Goal: Task Accomplishment & Management: Use online tool/utility

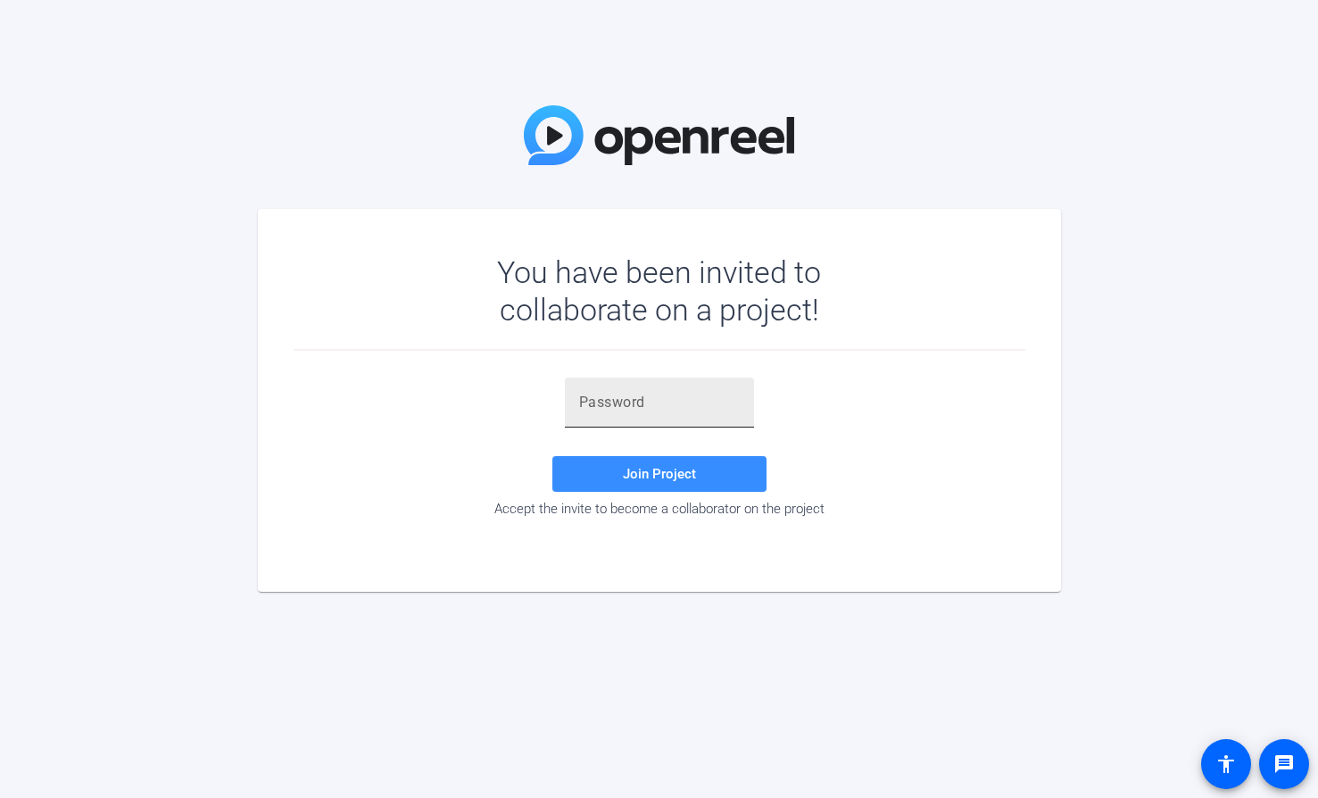
click at [620, 394] on input "text" at bounding box center [659, 402] width 161 height 21
paste input "67h^vV"
type input "67h^vV"
click at [661, 470] on span "Join Project" at bounding box center [659, 474] width 73 height 16
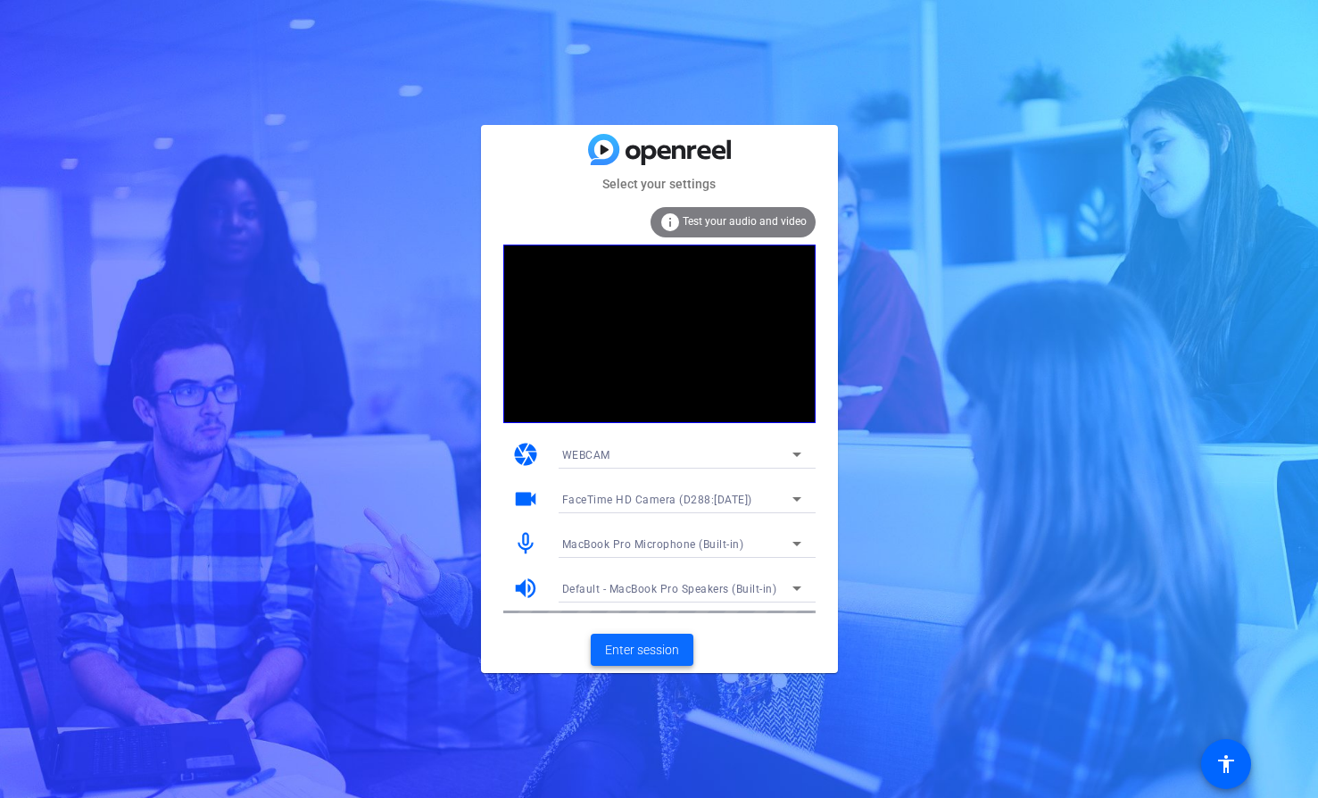
click at [653, 653] on span "Enter session" at bounding box center [642, 650] width 74 height 19
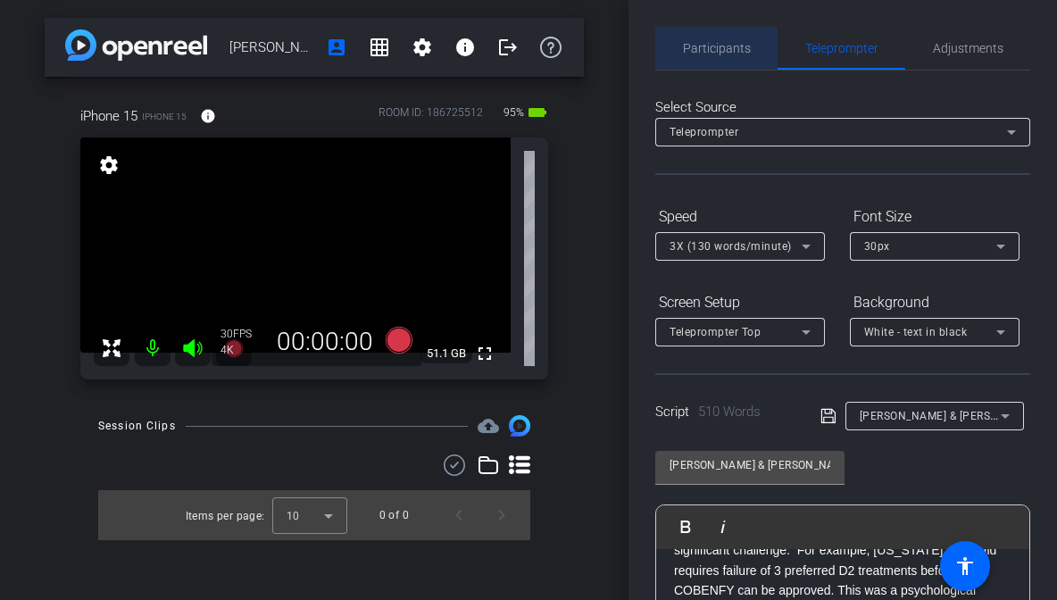
click at [731, 51] on span "Participants" at bounding box center [717, 48] width 68 height 12
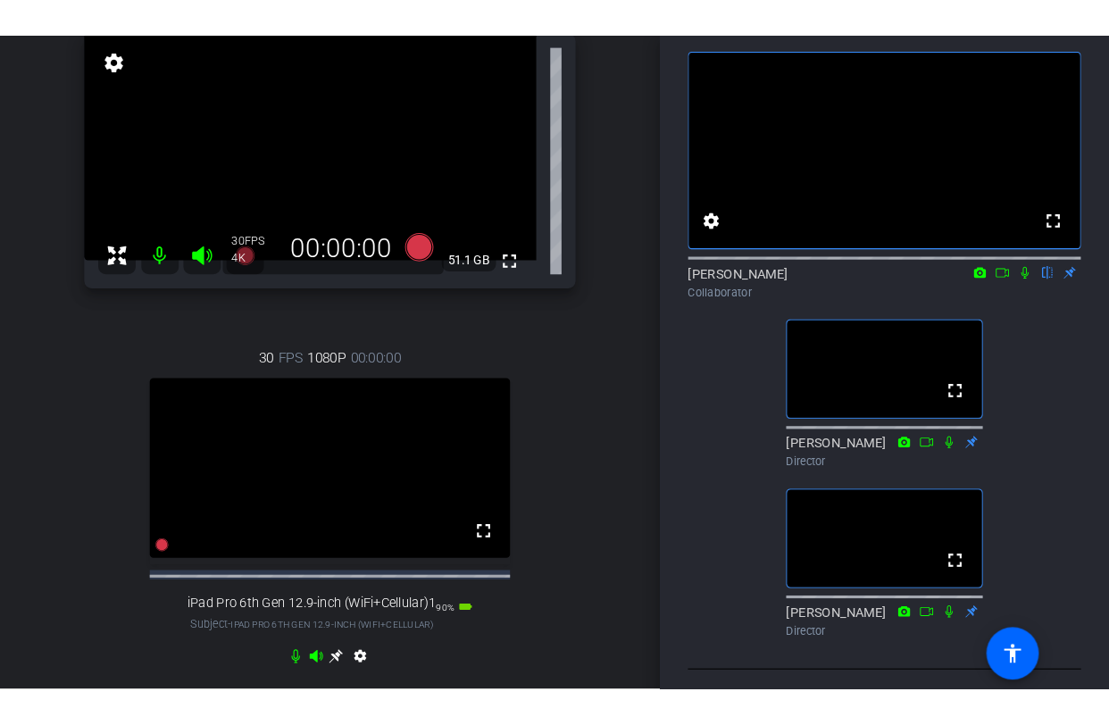
scroll to position [103, 0]
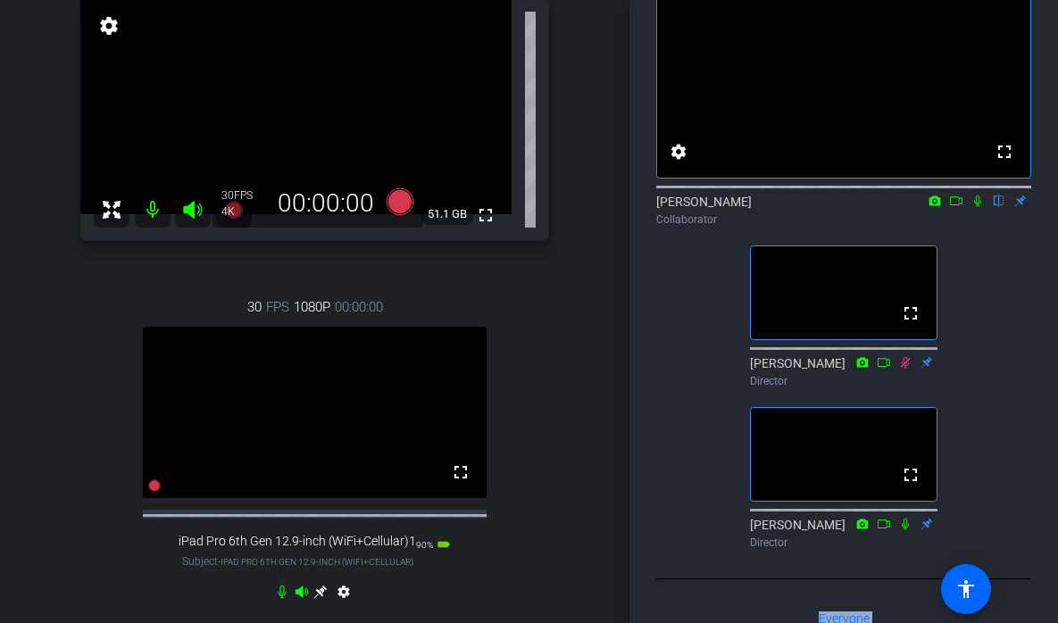
drag, startPoint x: 630, startPoint y: 617, endPoint x: 629, endPoint y: 678, distance: 61.6
click at [629, 623] on html "Accessibility Screen-Reader Guide, Feedback, and Issue Reporting | New window m…" at bounding box center [529, 311] width 1058 height 623
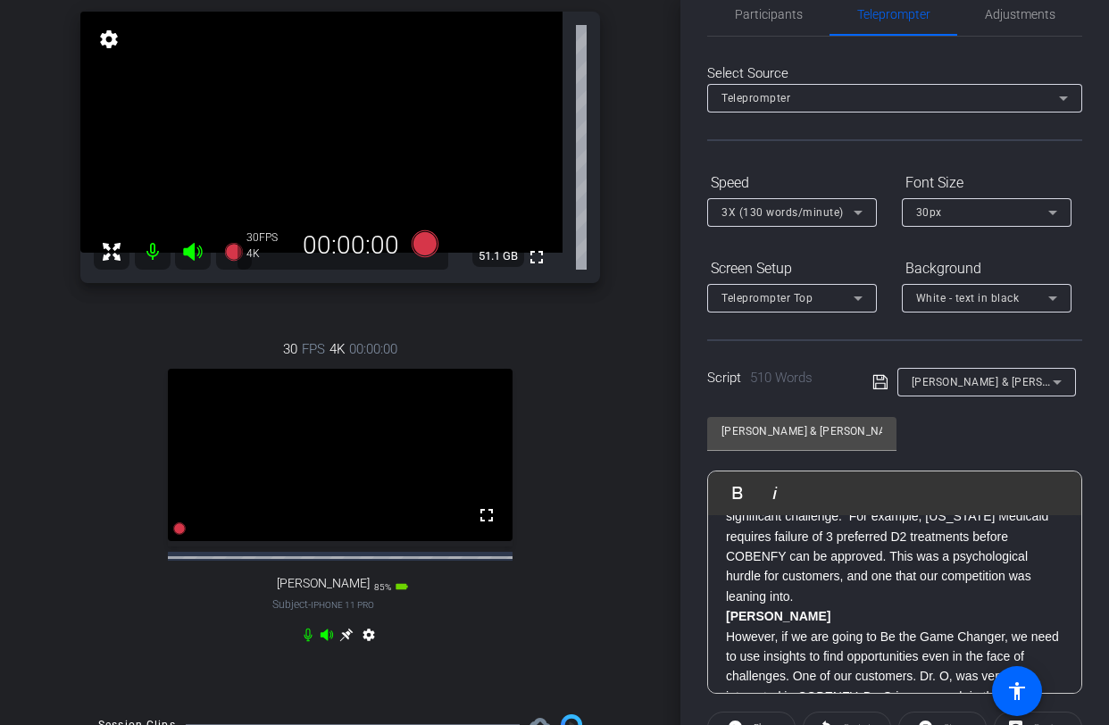
scroll to position [0, 0]
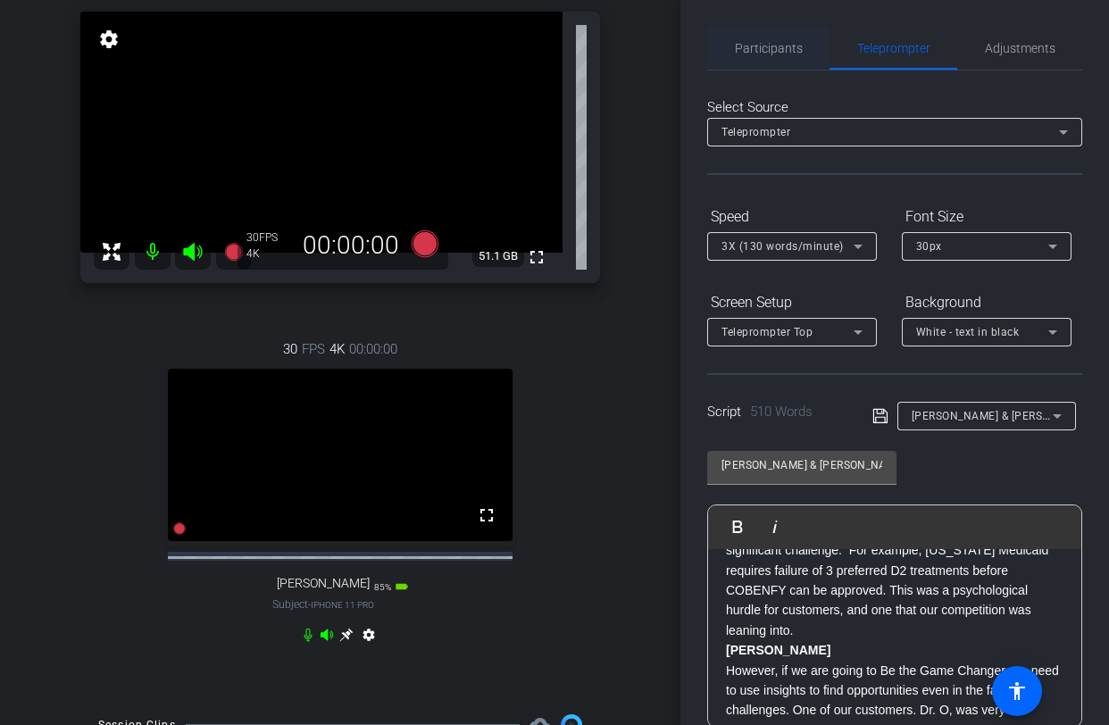
click at [782, 37] on span "Participants" at bounding box center [769, 48] width 68 height 43
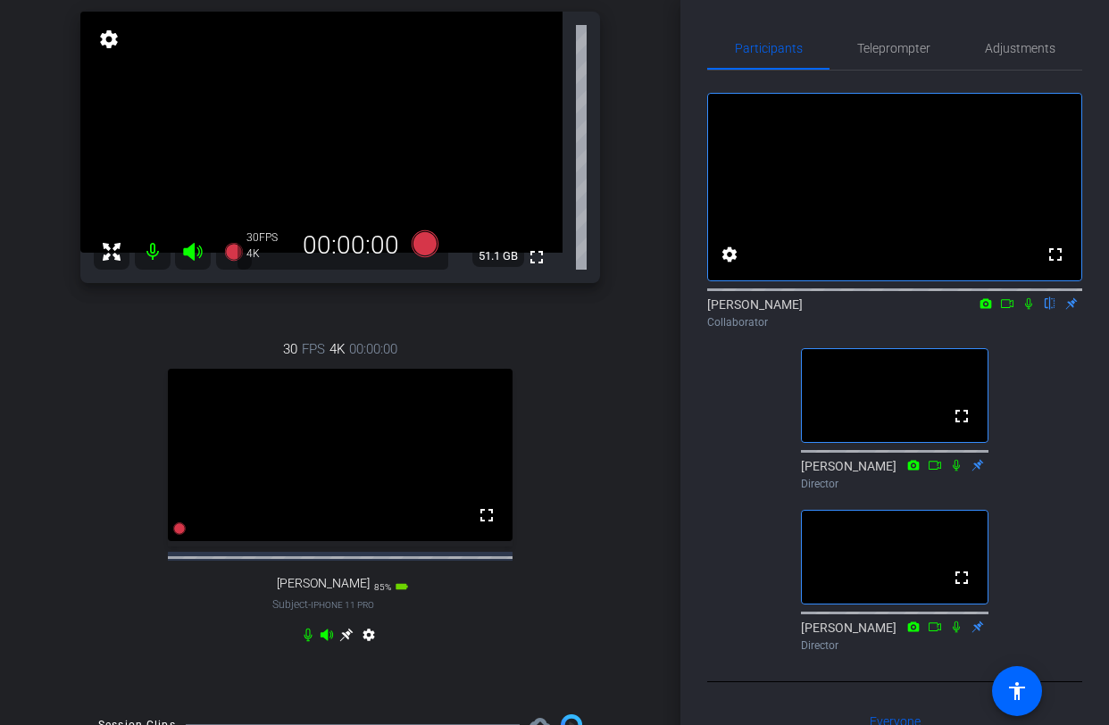
click at [1033, 310] on icon at bounding box center [1028, 303] width 14 height 12
click at [1002, 310] on icon at bounding box center [1007, 303] width 14 height 12
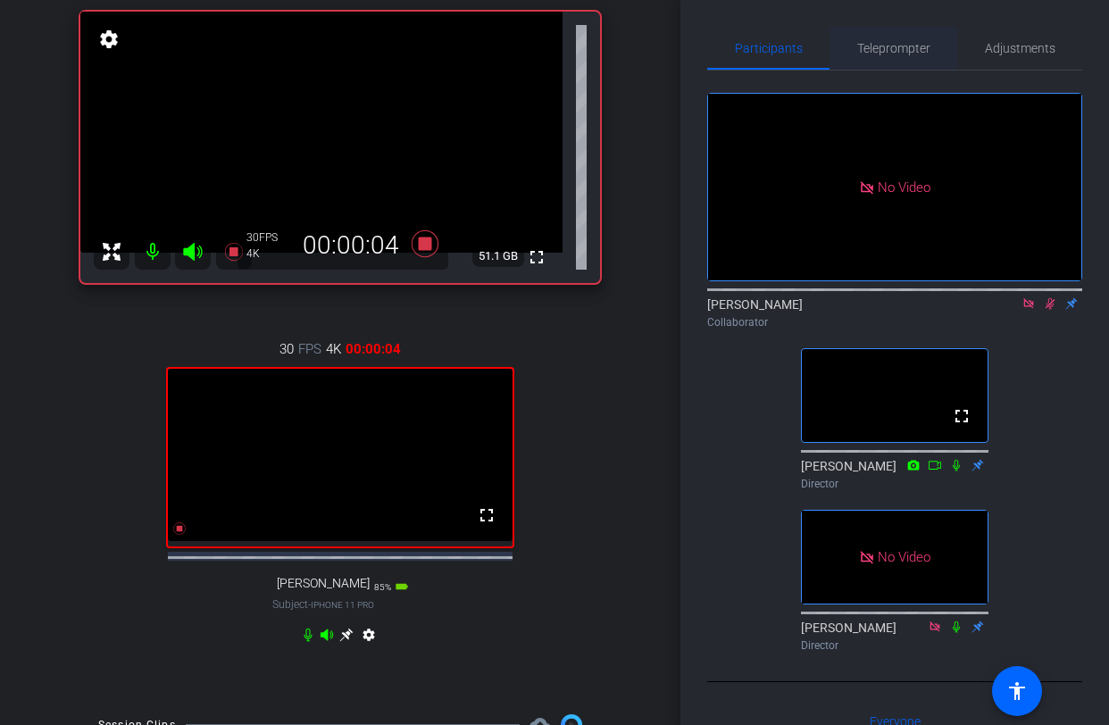
click at [894, 47] on span "Teleprompter" at bounding box center [893, 48] width 73 height 12
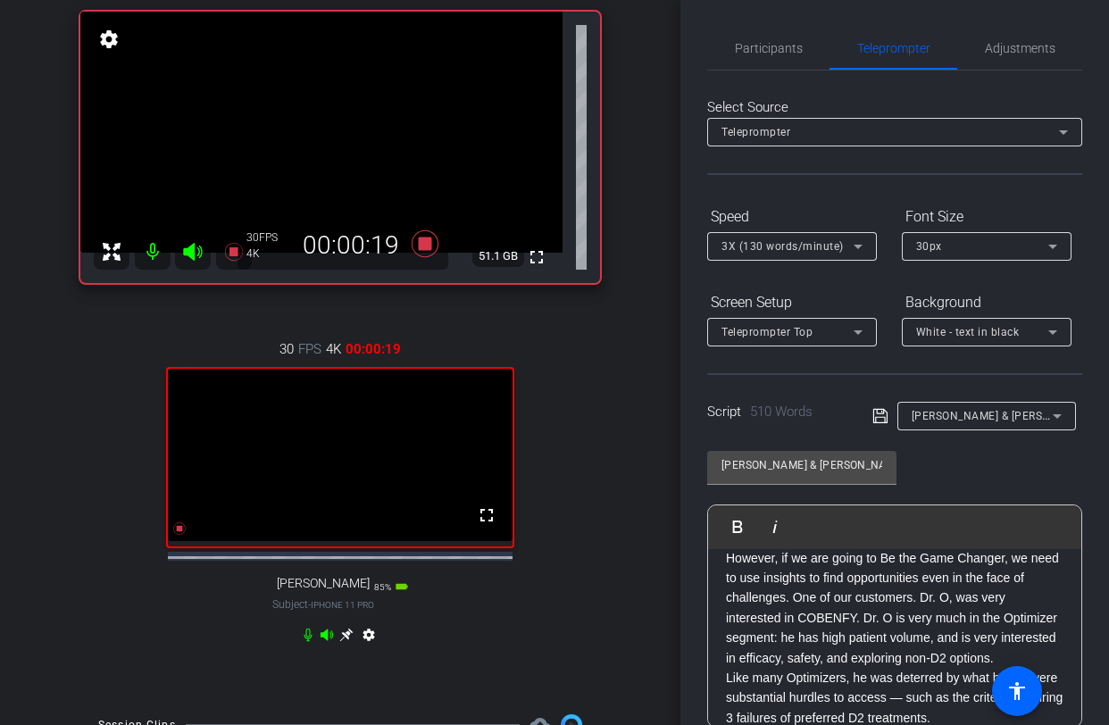
scroll to position [170, 0]
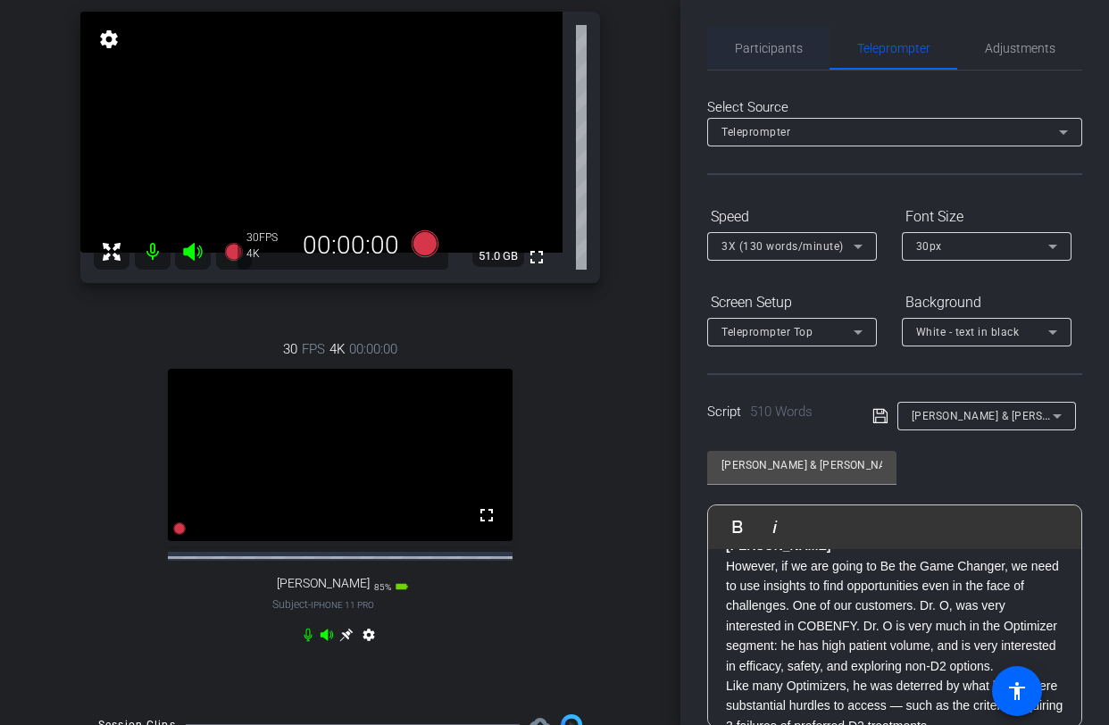
click at [775, 51] on span "Participants" at bounding box center [769, 48] width 68 height 12
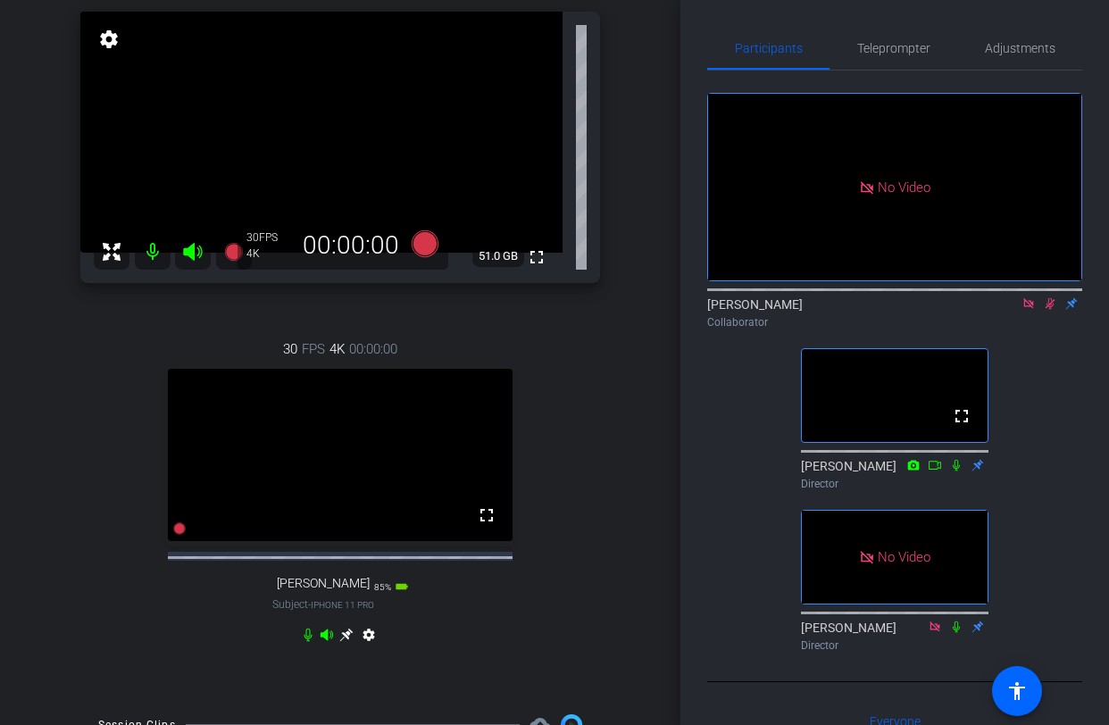
click at [1025, 297] on icon at bounding box center [1028, 303] width 14 height 12
click at [1030, 310] on icon at bounding box center [1028, 303] width 14 height 12
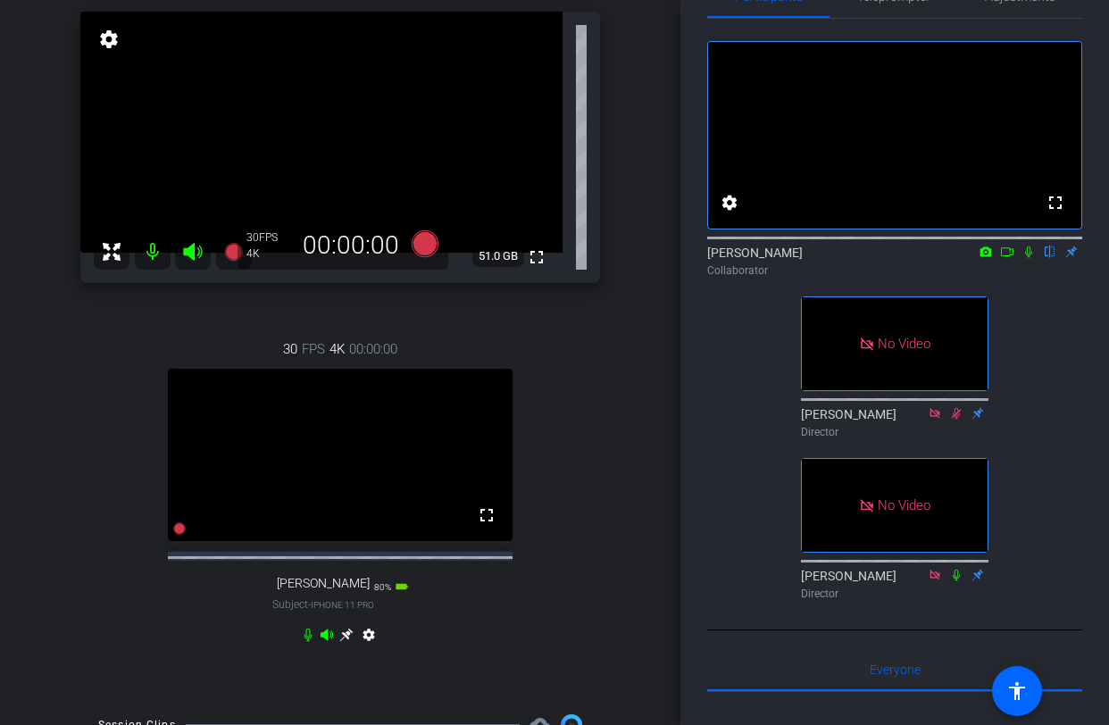
scroll to position [47, 0]
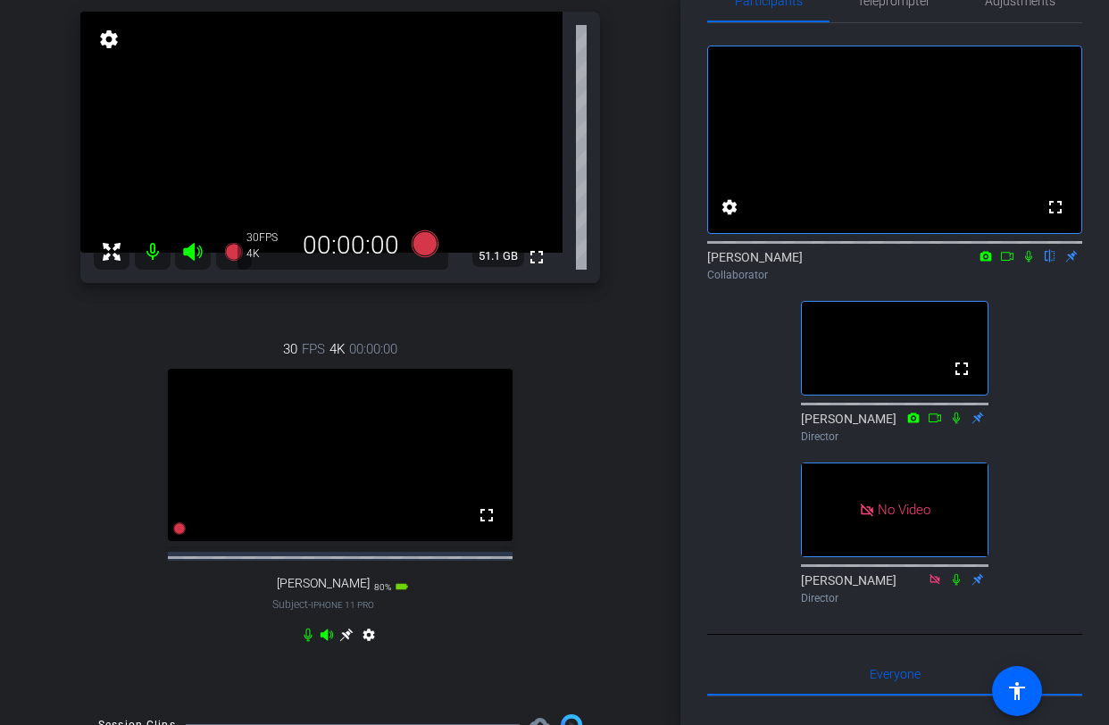
click at [1028, 262] on icon at bounding box center [1028, 257] width 7 height 12
click at [1012, 261] on icon at bounding box center [1007, 256] width 12 height 9
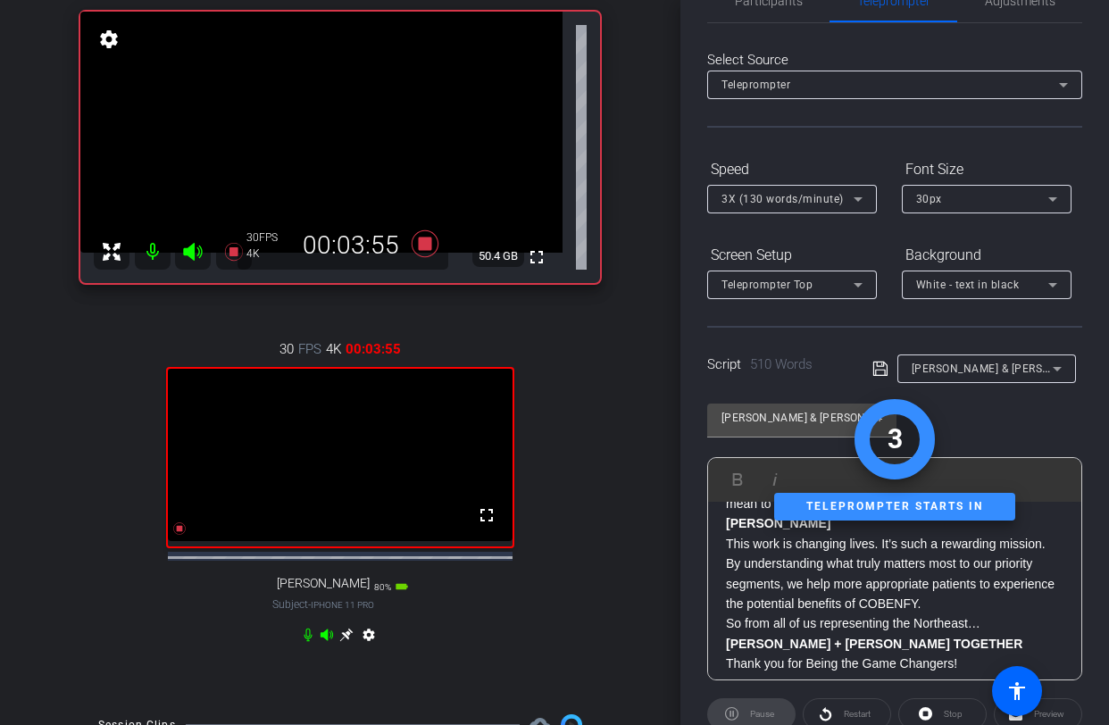
scroll to position [0, 0]
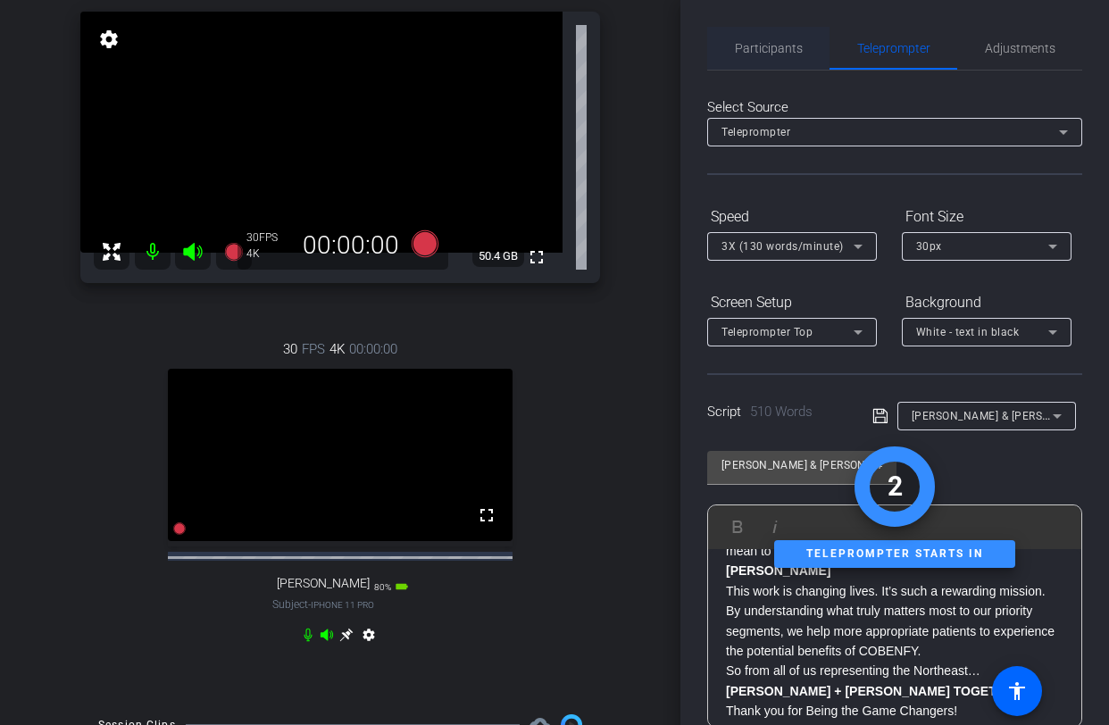
click at [781, 56] on span "Participants" at bounding box center [769, 48] width 68 height 43
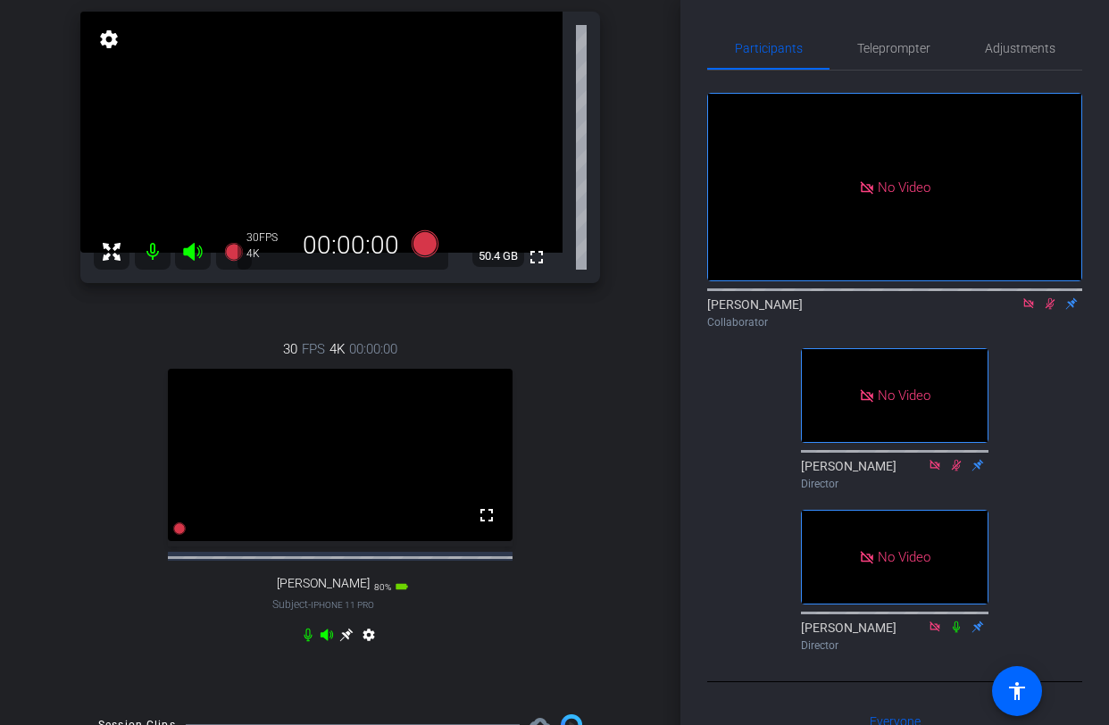
click at [1026, 298] on icon at bounding box center [1028, 303] width 10 height 10
click at [1028, 310] on icon at bounding box center [1028, 303] width 14 height 12
click at [1027, 310] on icon at bounding box center [1028, 303] width 14 height 12
click at [1010, 308] on icon at bounding box center [1007, 303] width 12 height 9
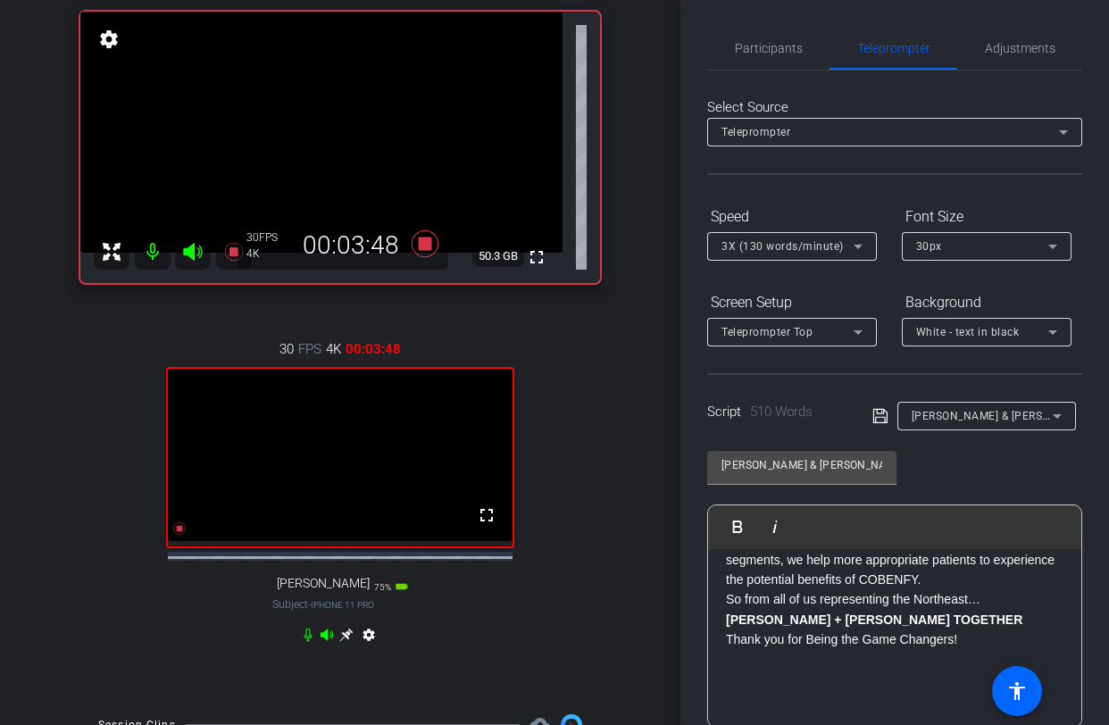
scroll to position [1317, 0]
click at [786, 42] on span "Participants" at bounding box center [769, 48] width 68 height 12
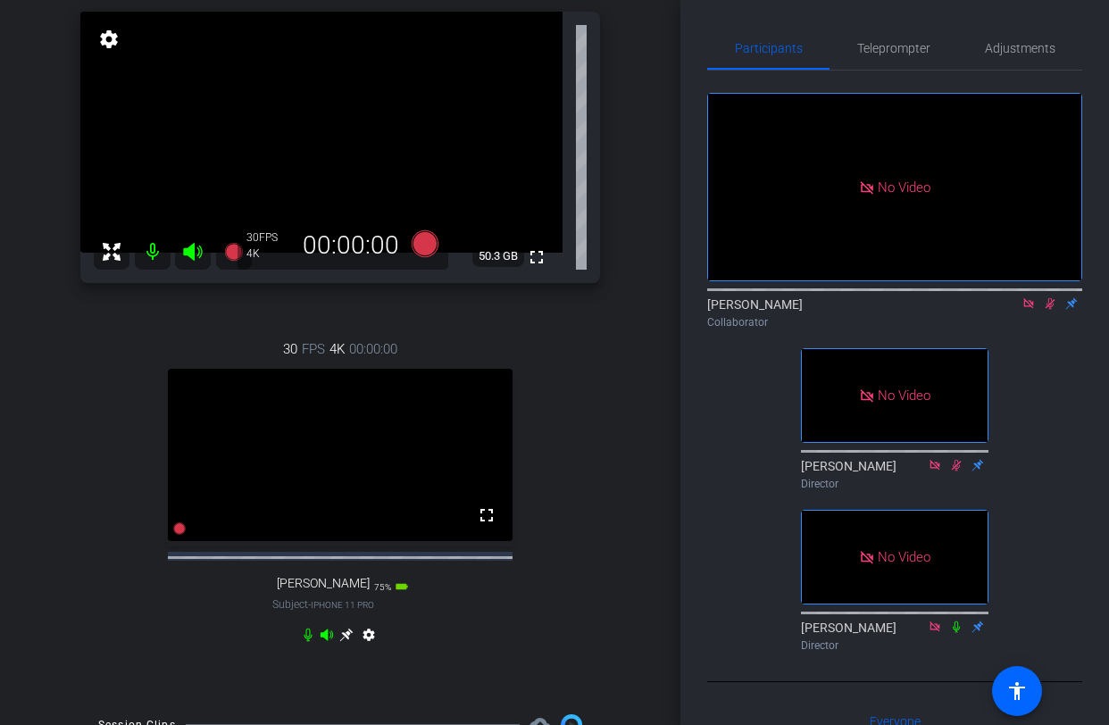
click at [1056, 297] on icon at bounding box center [1050, 303] width 14 height 12
click at [1033, 298] on icon at bounding box center [1028, 303] width 10 height 10
click at [1009, 308] on icon at bounding box center [1007, 303] width 12 height 9
click at [1050, 310] on icon at bounding box center [1050, 303] width 14 height 12
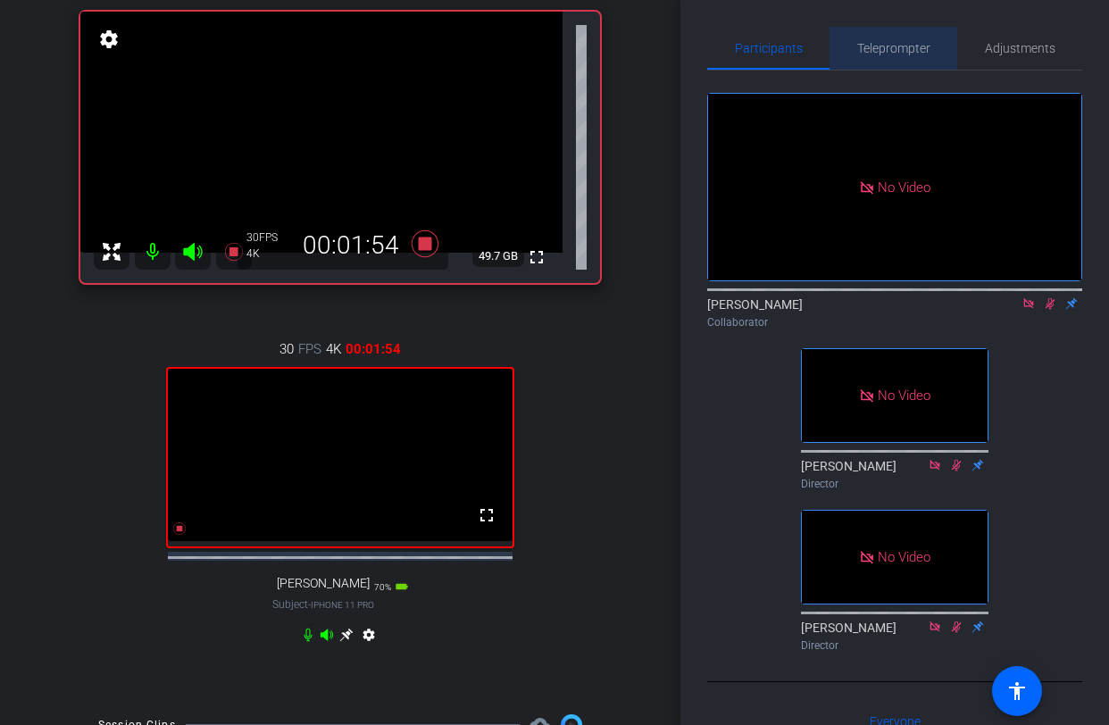
click at [894, 47] on span "Teleprompter" at bounding box center [893, 48] width 73 height 12
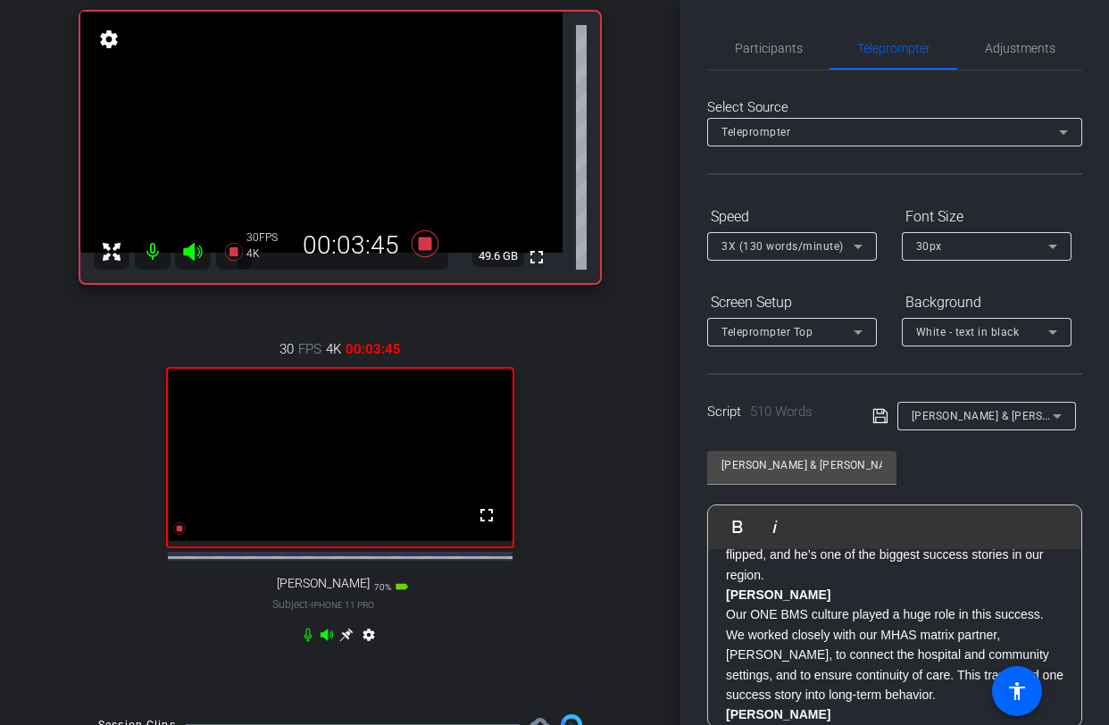
scroll to position [895, 0]
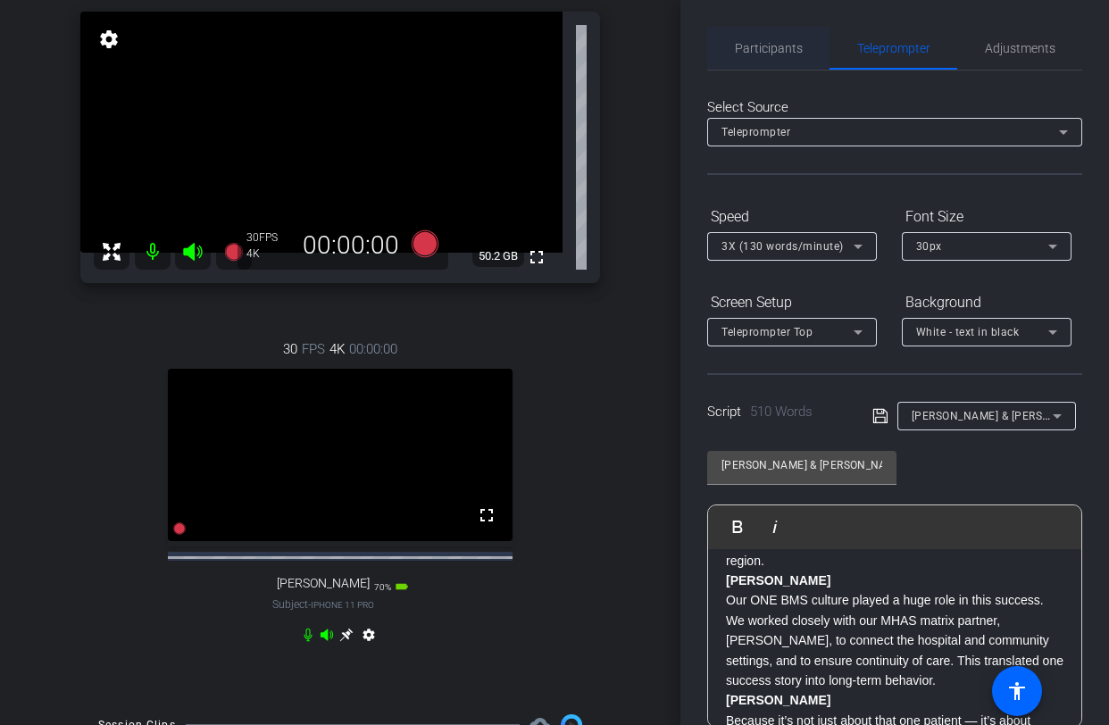
click at [771, 53] on span "Participants" at bounding box center [769, 48] width 68 height 12
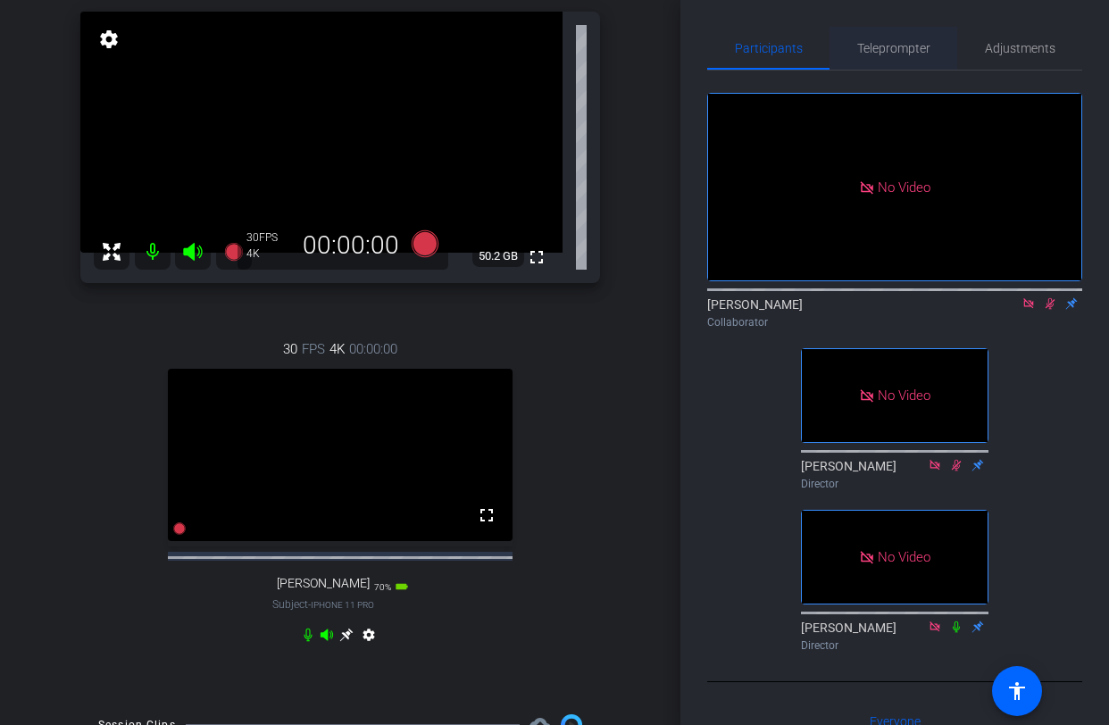
click at [887, 53] on span "Teleprompter" at bounding box center [893, 48] width 73 height 12
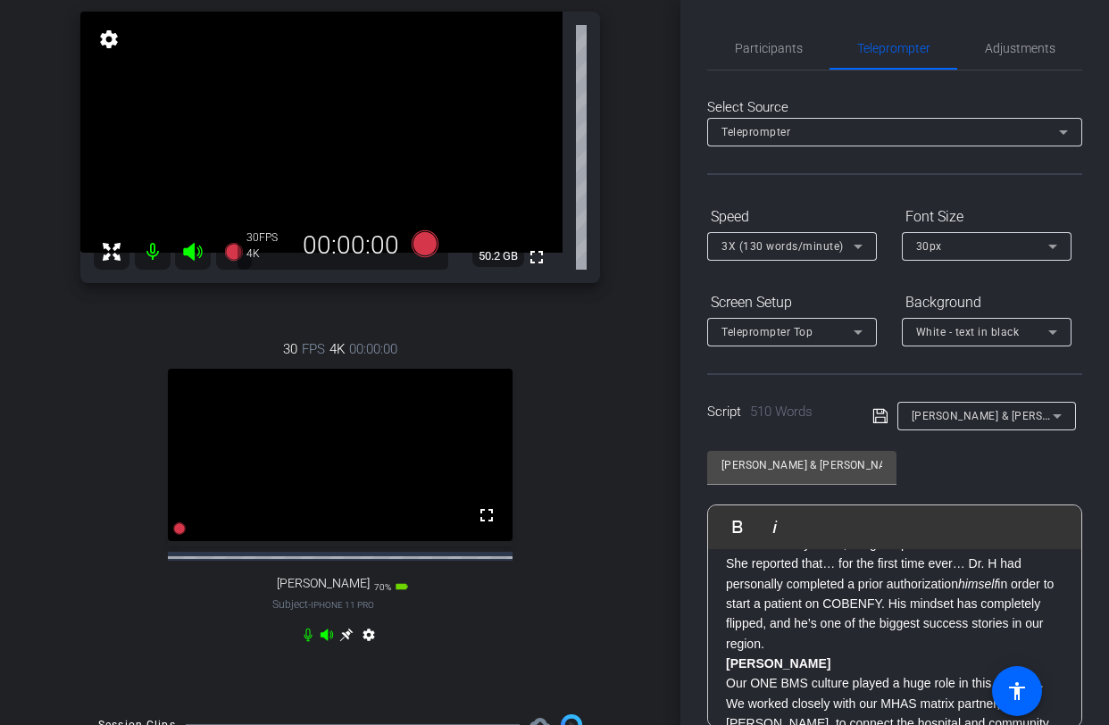
scroll to position [852, 0]
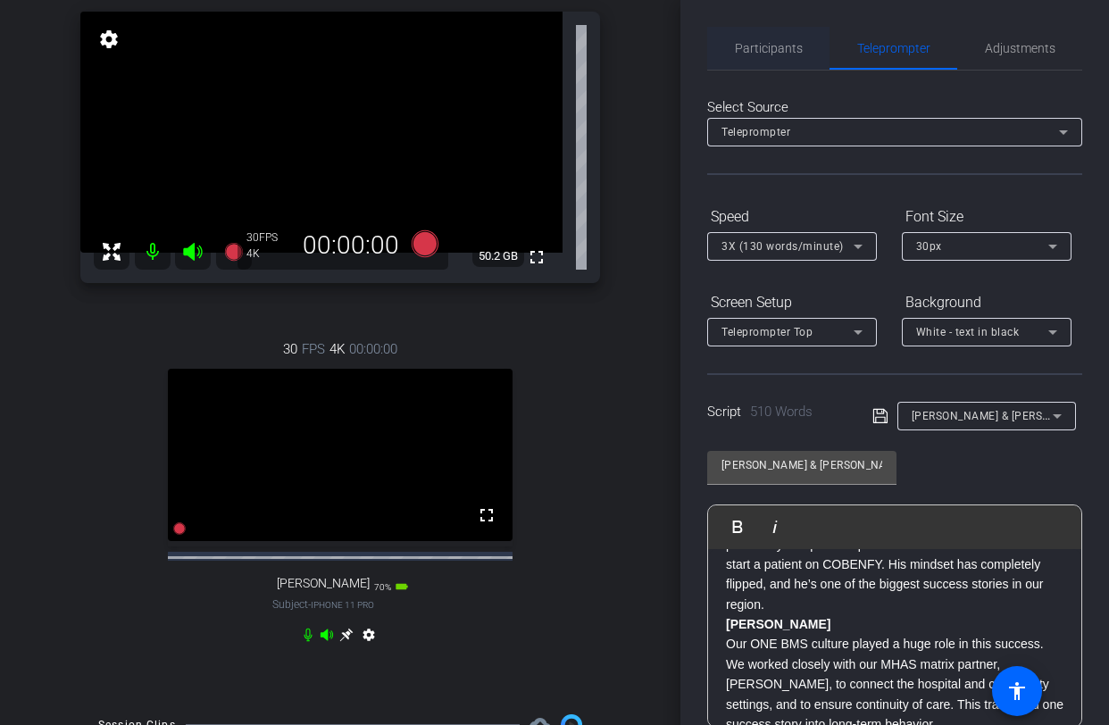
click at [759, 47] on span "Participants" at bounding box center [769, 48] width 68 height 12
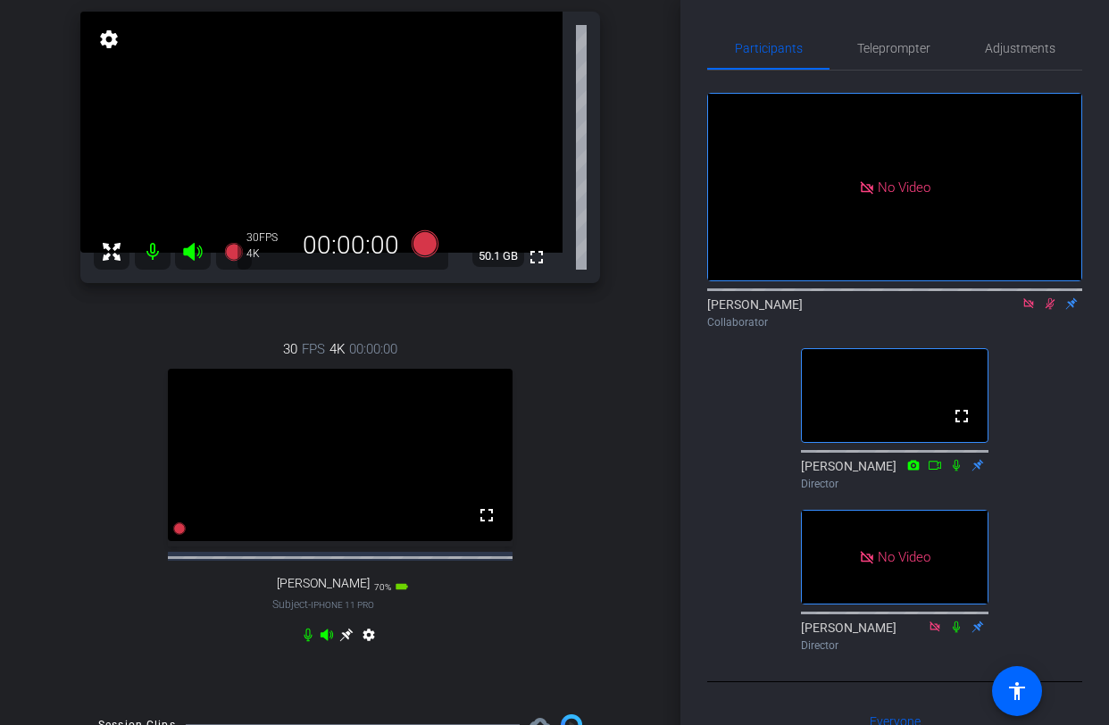
click at [1027, 297] on icon at bounding box center [1028, 303] width 14 height 12
click at [1030, 310] on icon at bounding box center [1028, 303] width 14 height 12
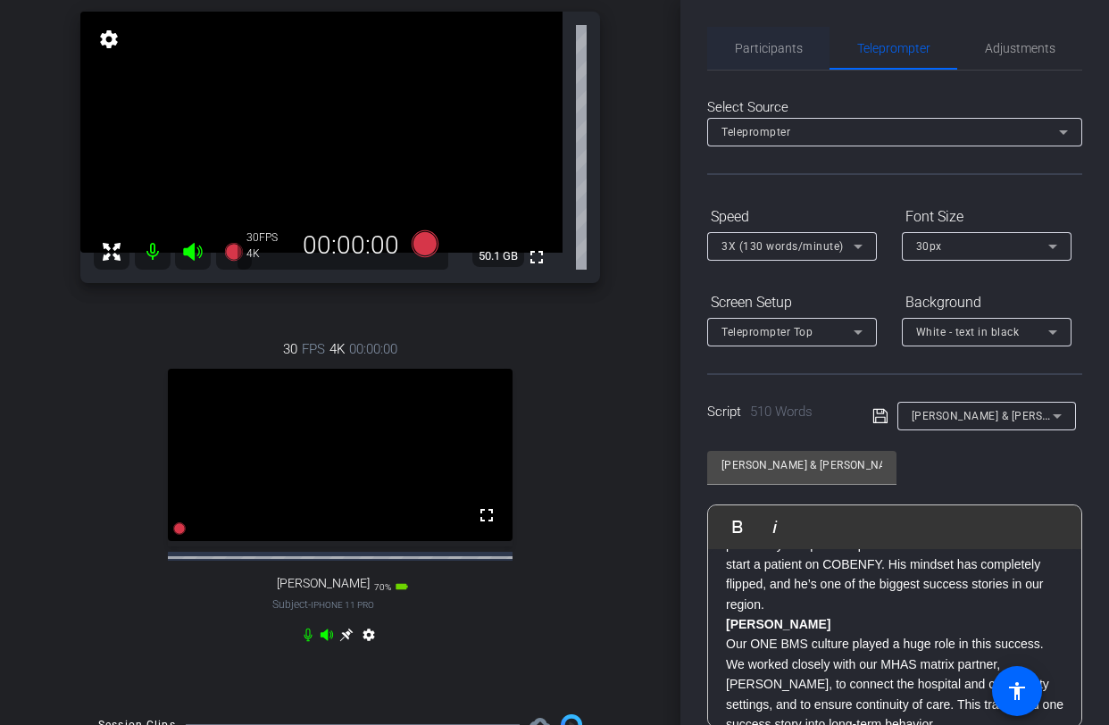
click at [788, 48] on span "Participants" at bounding box center [769, 48] width 68 height 12
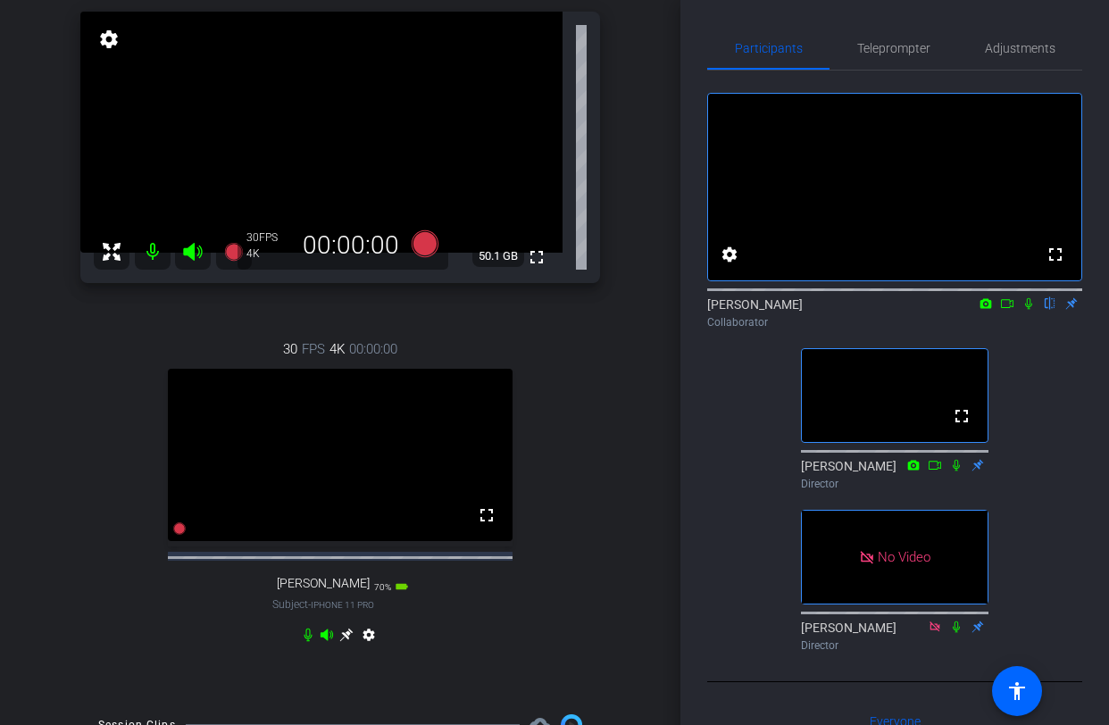
click at [1026, 310] on icon at bounding box center [1028, 303] width 14 height 12
click at [1008, 310] on icon at bounding box center [1007, 303] width 14 height 12
click at [874, 46] on span "Teleprompter" at bounding box center [893, 48] width 73 height 12
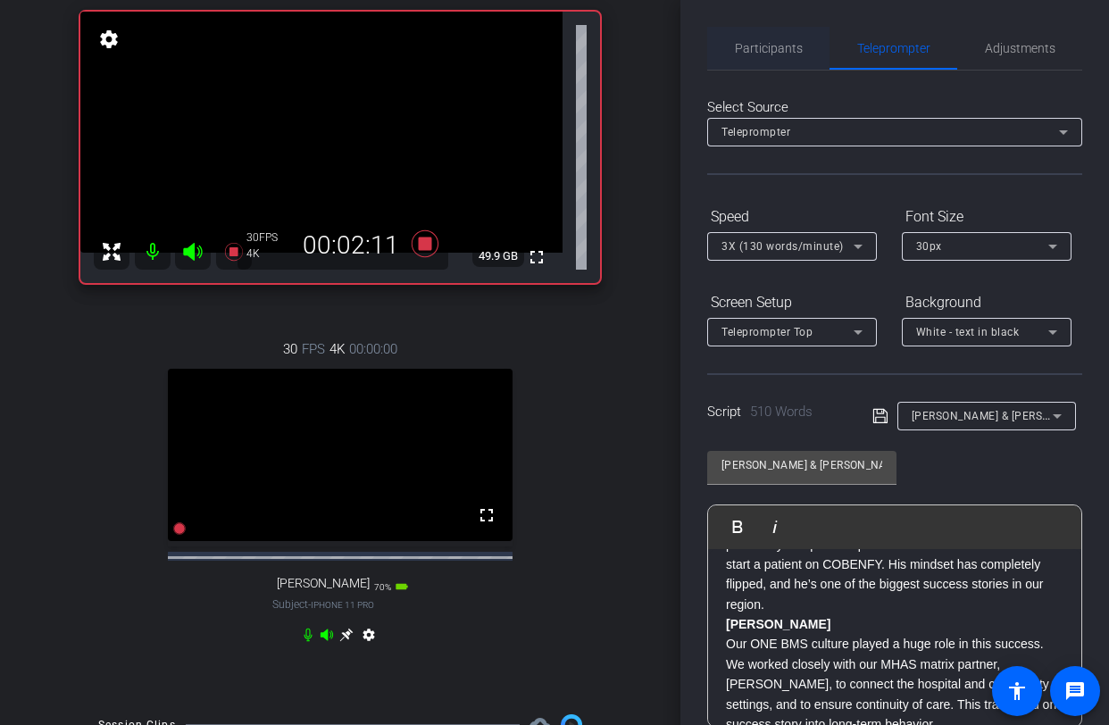
click at [771, 52] on span "Participants" at bounding box center [769, 48] width 68 height 12
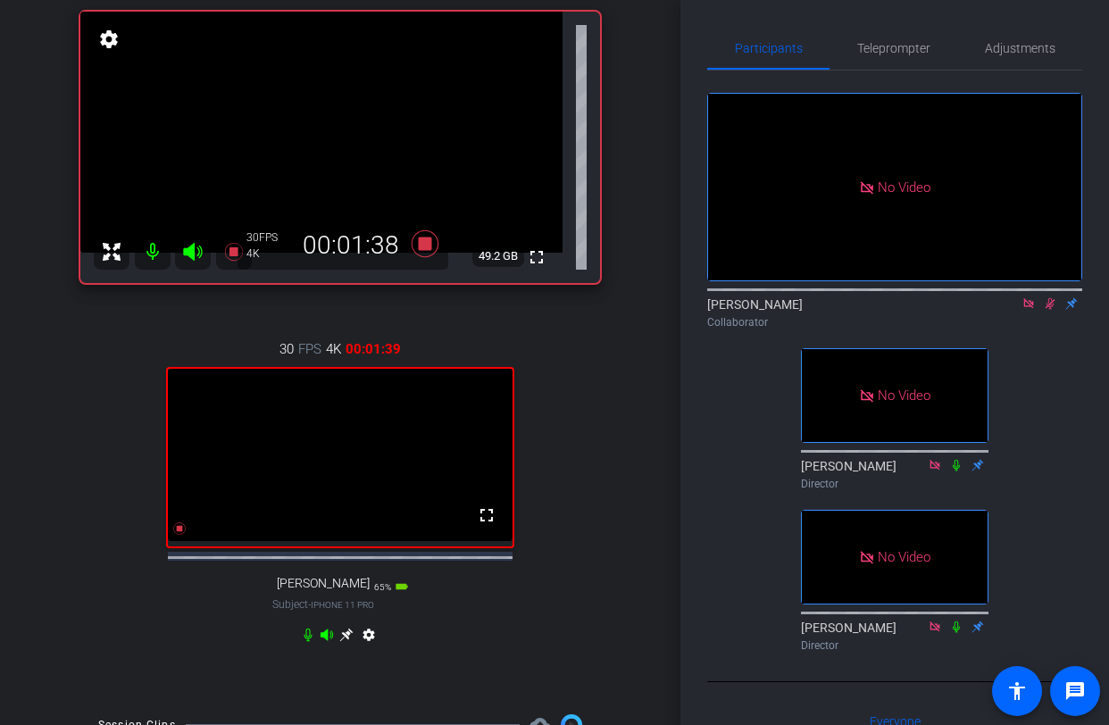
click at [1051, 297] on icon at bounding box center [1050, 303] width 14 height 12
click at [1029, 297] on icon at bounding box center [1028, 303] width 14 height 12
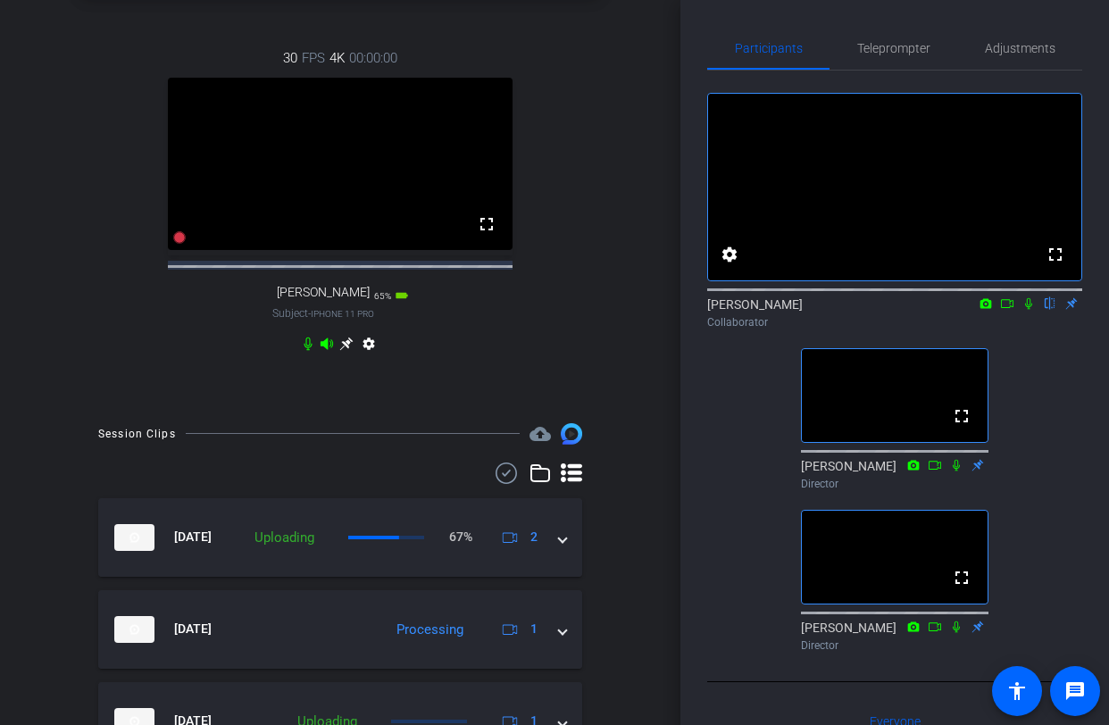
scroll to position [401, 0]
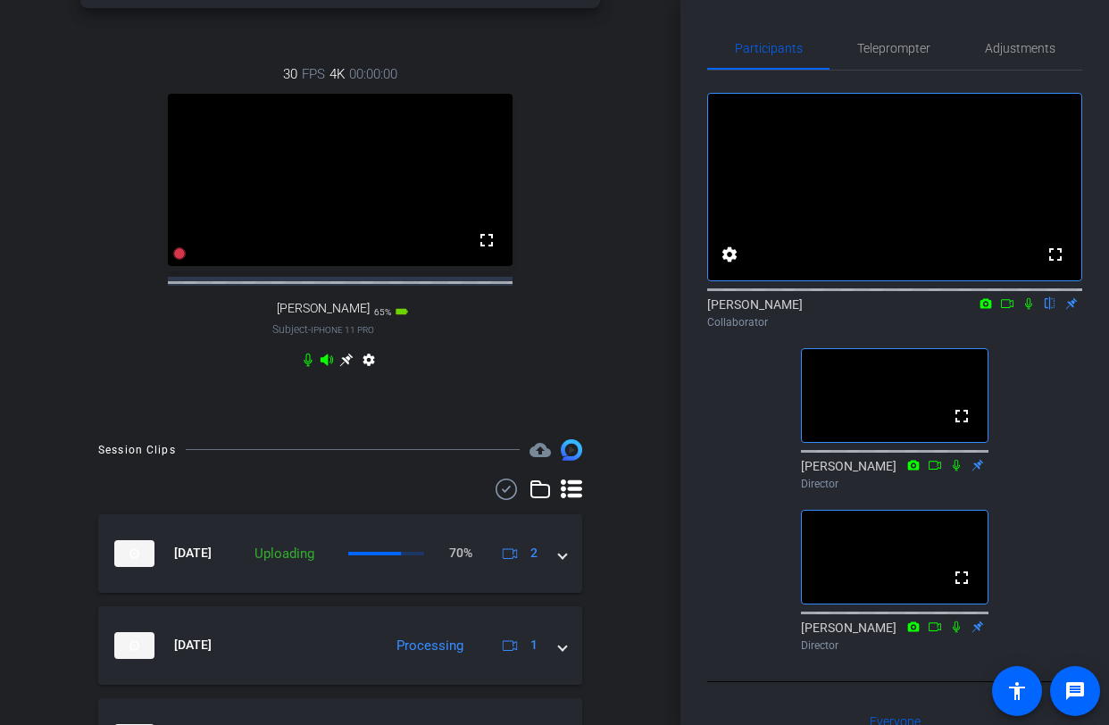
click at [1030, 312] on mat-icon at bounding box center [1028, 303] width 21 height 16
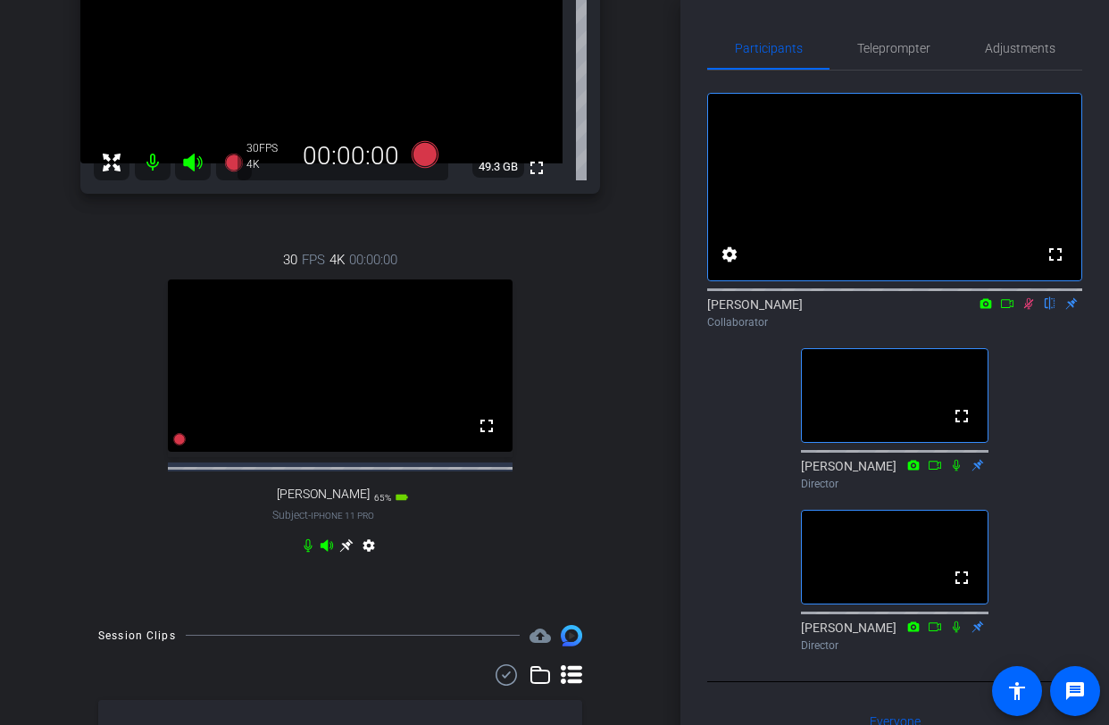
scroll to position [156, 0]
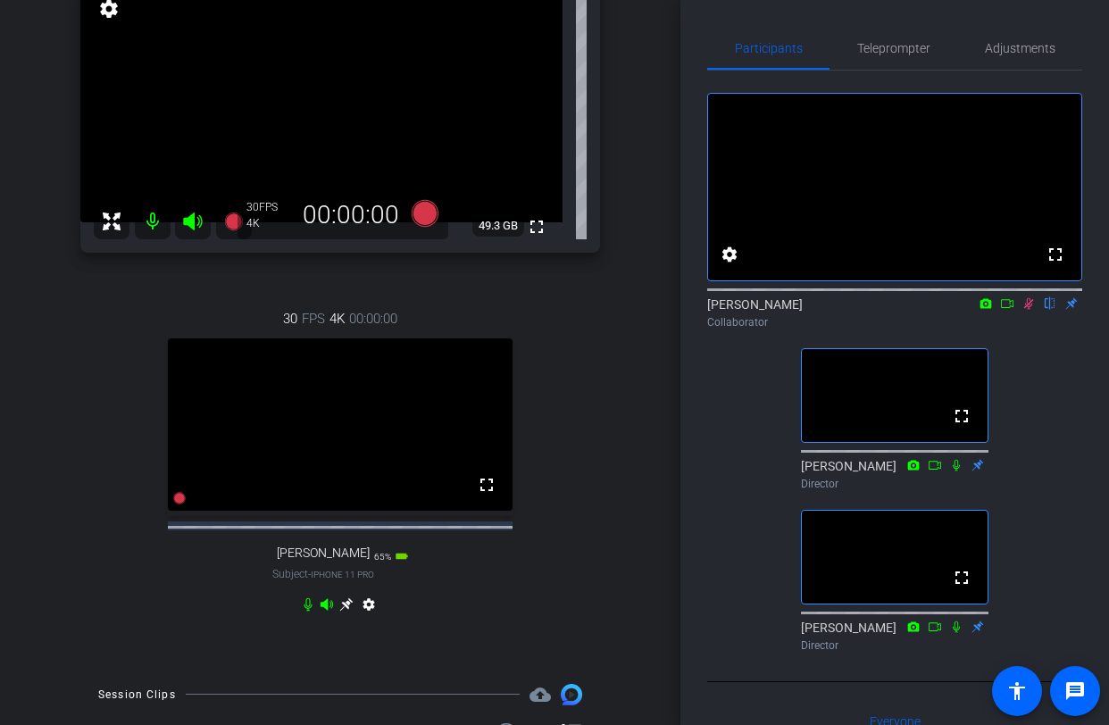
click at [1028, 312] on mat-icon at bounding box center [1028, 303] width 21 height 16
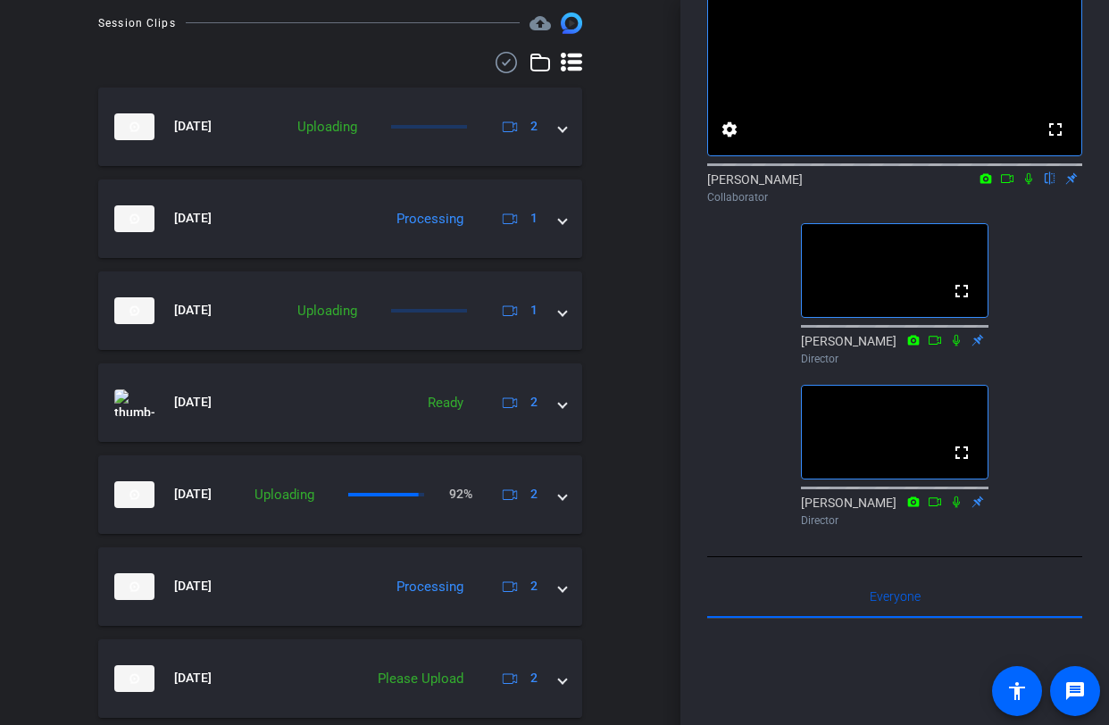
scroll to position [829, 0]
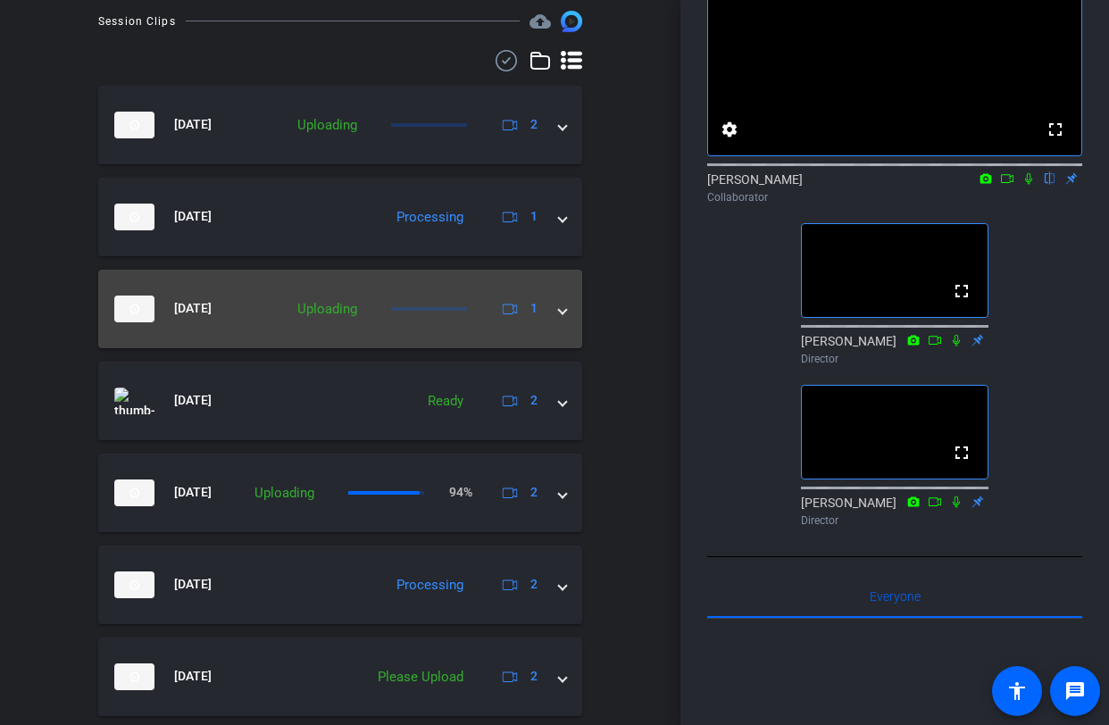
click at [561, 318] on span at bounding box center [562, 308] width 7 height 19
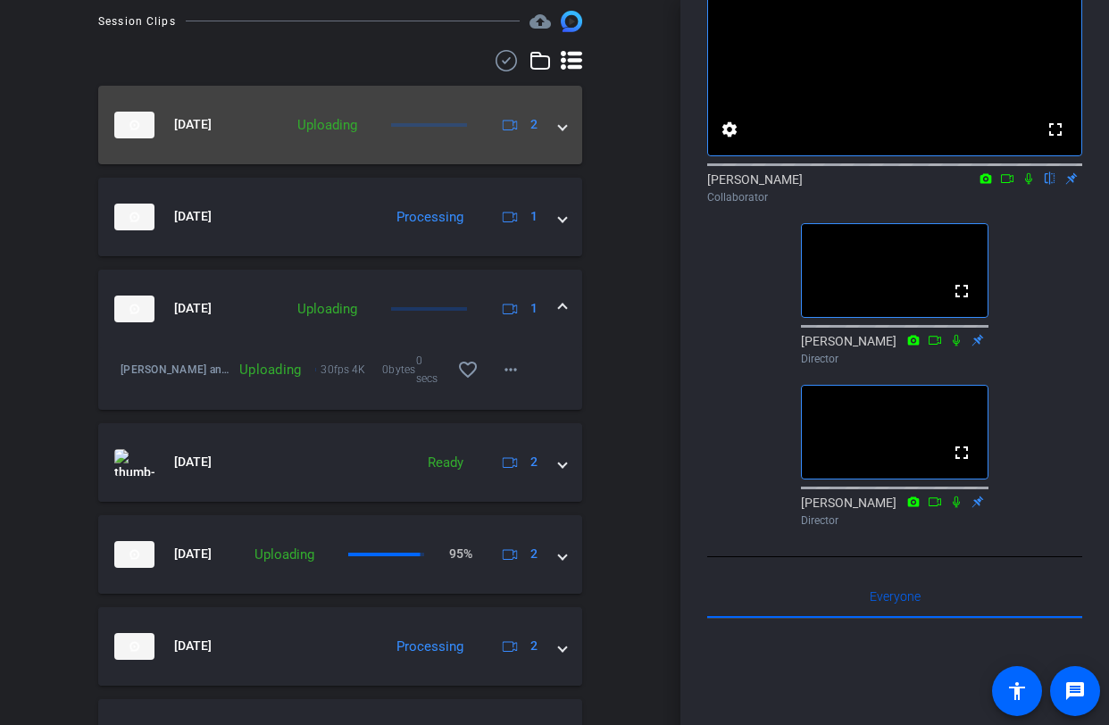
click at [566, 146] on mat-expansion-panel-header "[DATE] Uploading 2" at bounding box center [340, 125] width 484 height 79
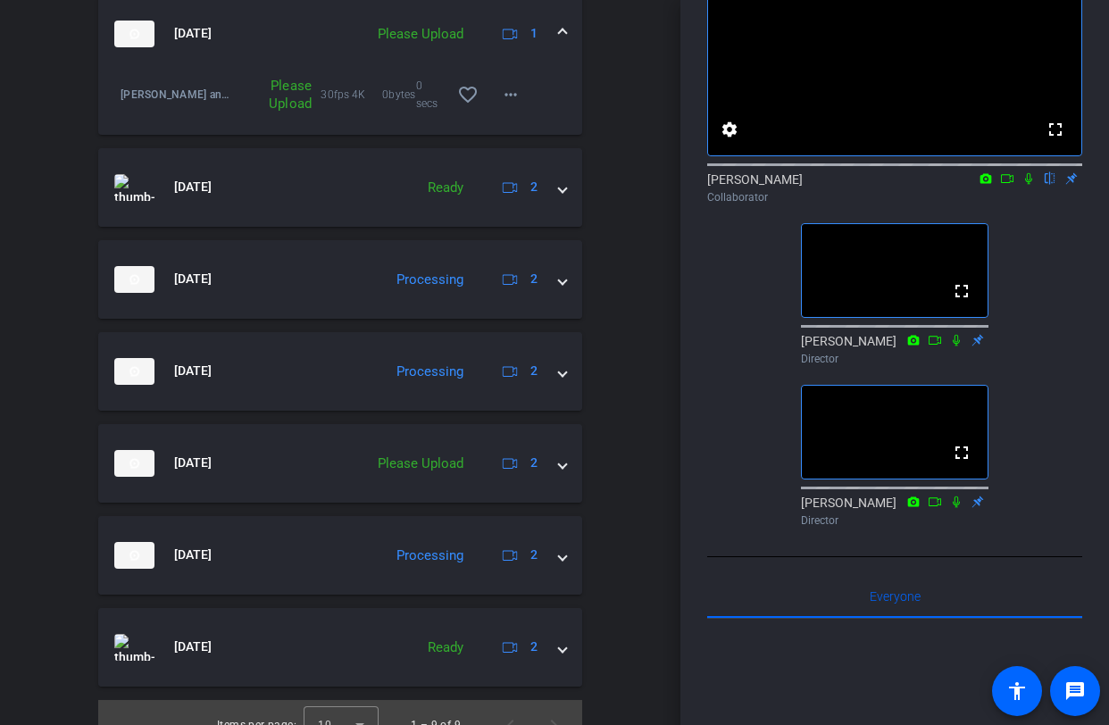
scroll to position [858, 0]
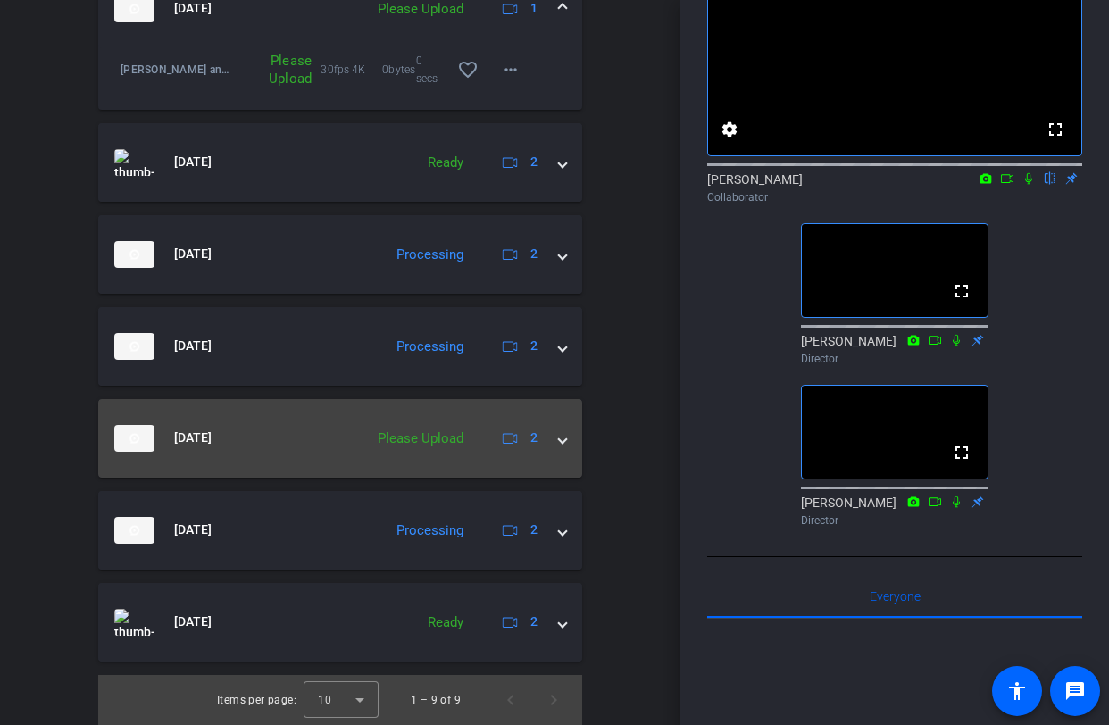
click at [566, 444] on mat-expansion-panel-header "[DATE] Please Upload 2" at bounding box center [340, 438] width 484 height 79
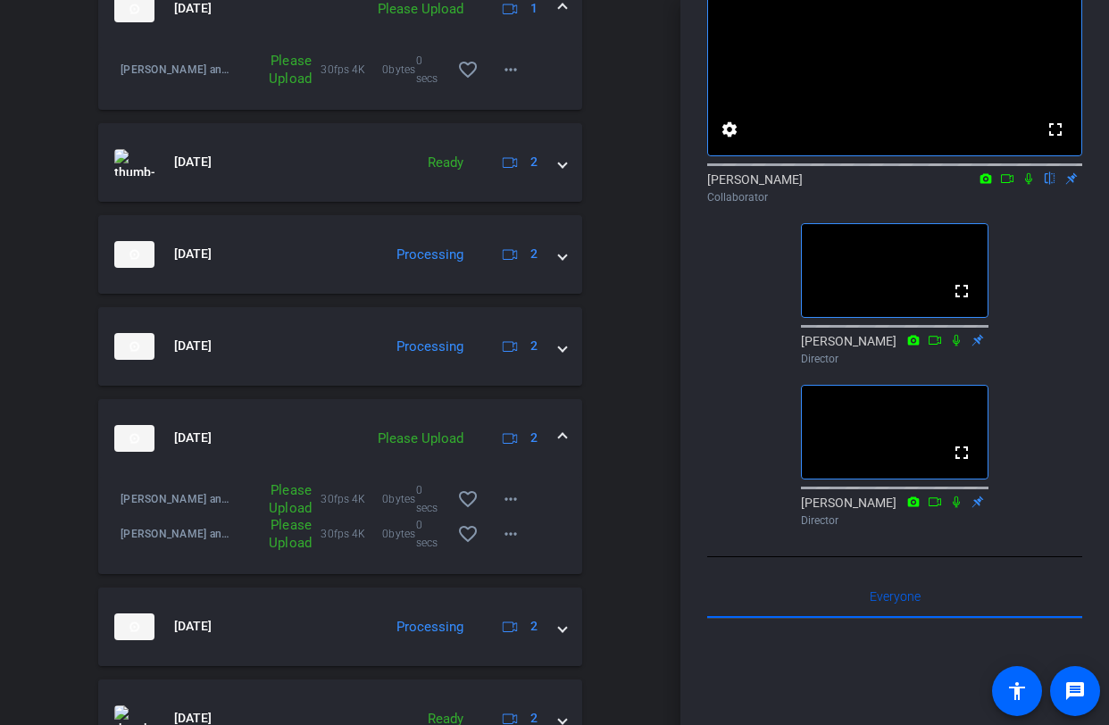
click at [566, 444] on mat-expansion-panel-header "[DATE] Please Upload 2" at bounding box center [340, 438] width 484 height 79
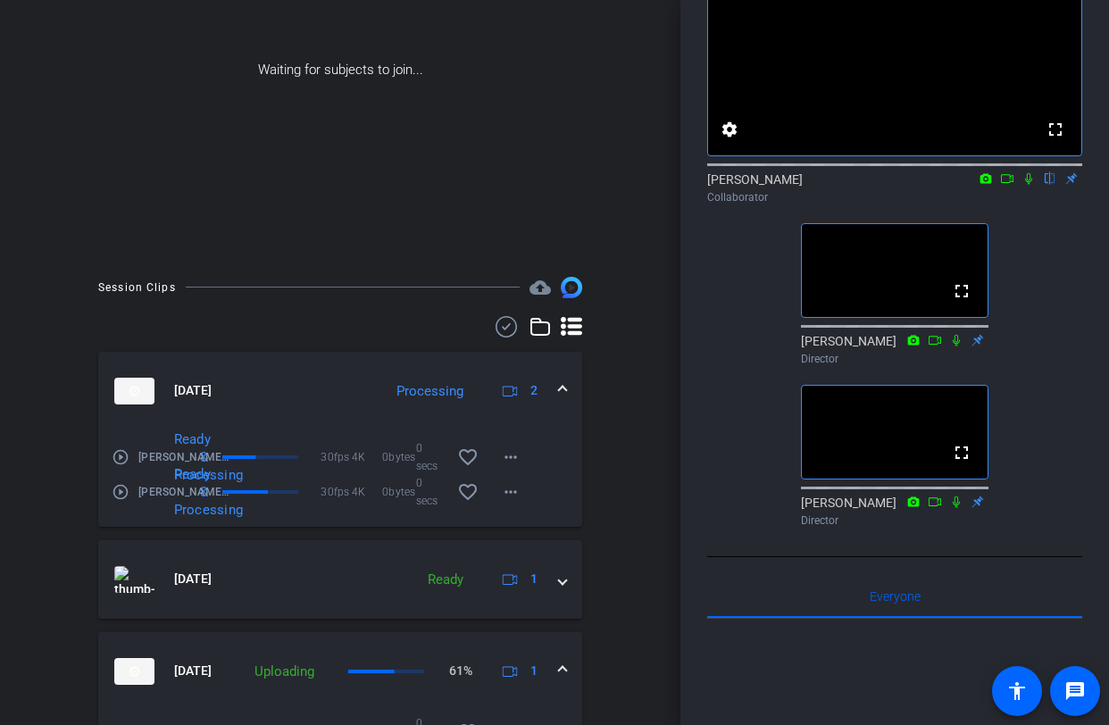
scroll to position [243, 0]
